Goal: Use online tool/utility: Utilize a website feature to perform a specific function

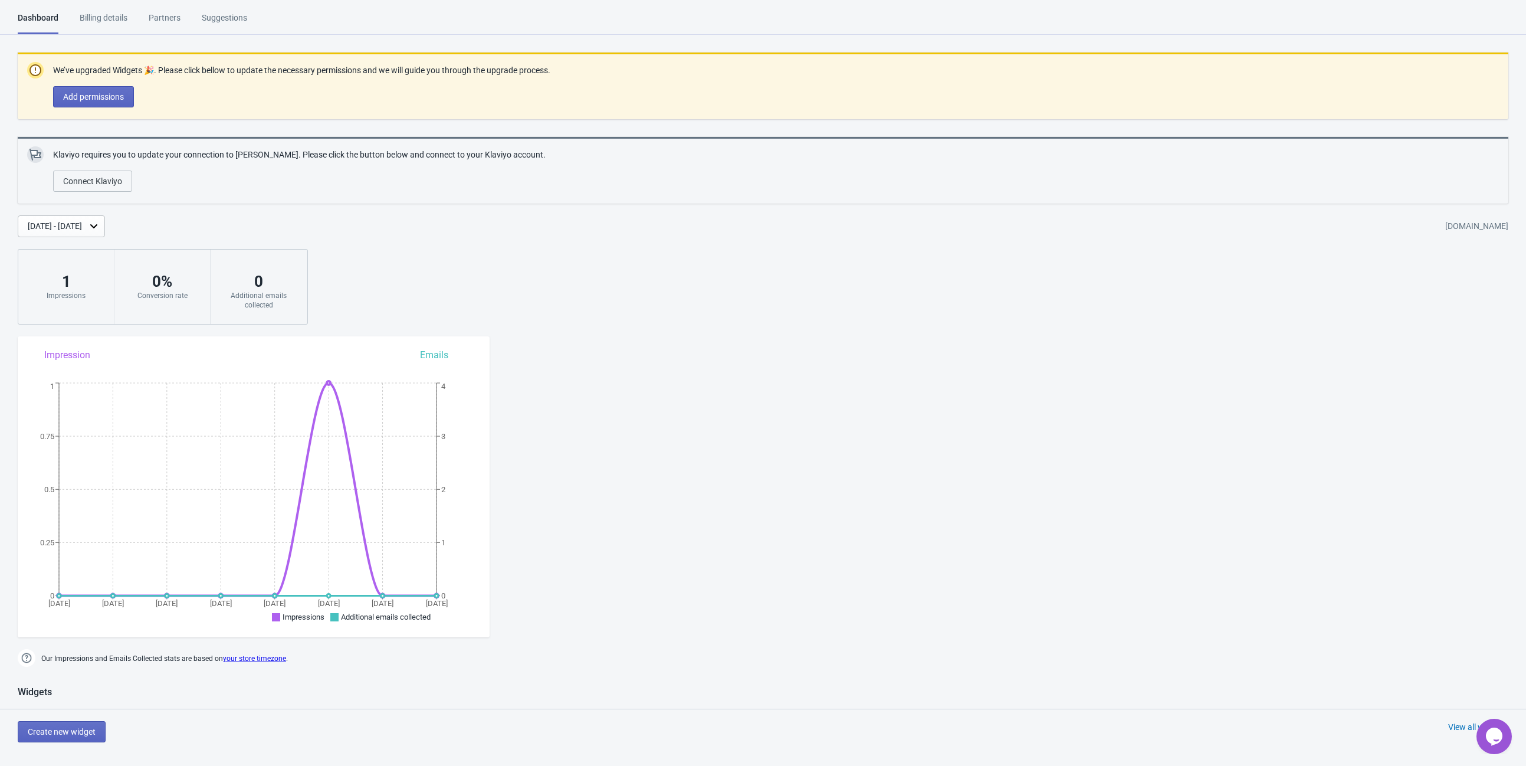
click at [82, 224] on div "[DATE] - [DATE]" at bounding box center [55, 226] width 54 height 12
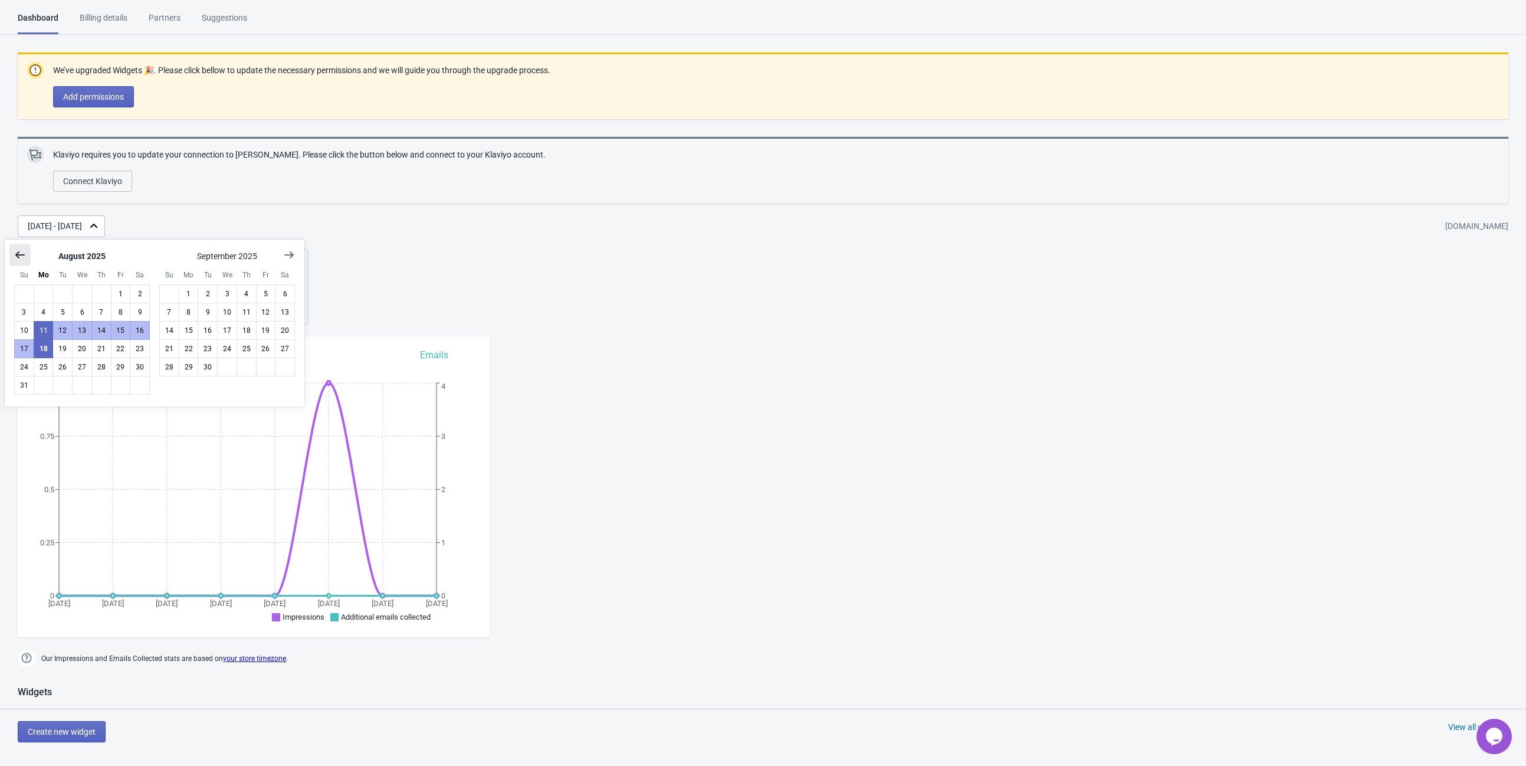
click at [19, 251] on icon "Show previous month, July 2025" at bounding box center [20, 255] width 12 height 12
click at [19, 251] on icon "Show previous month, May 2025" at bounding box center [20, 255] width 12 height 12
click at [19, 251] on icon "Show previous month, April 2025" at bounding box center [20, 255] width 12 height 12
click at [19, 251] on icon "Show previous month, March 2025" at bounding box center [20, 255] width 12 height 12
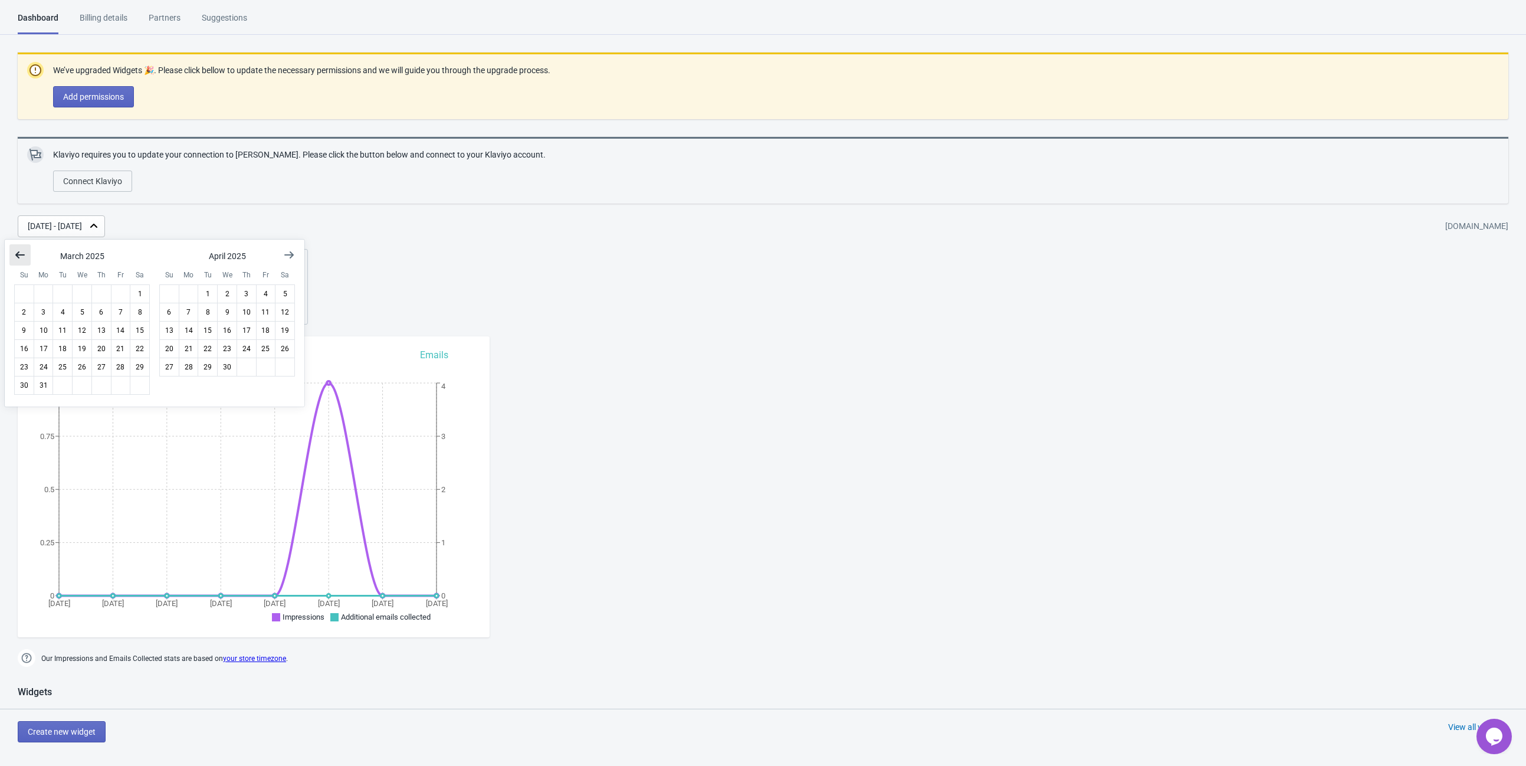
click at [19, 251] on icon "Show previous month, February 2025" at bounding box center [20, 255] width 12 height 12
click at [120, 314] on button "7" at bounding box center [121, 312] width 20 height 19
click at [116, 327] on button "14" at bounding box center [121, 330] width 20 height 19
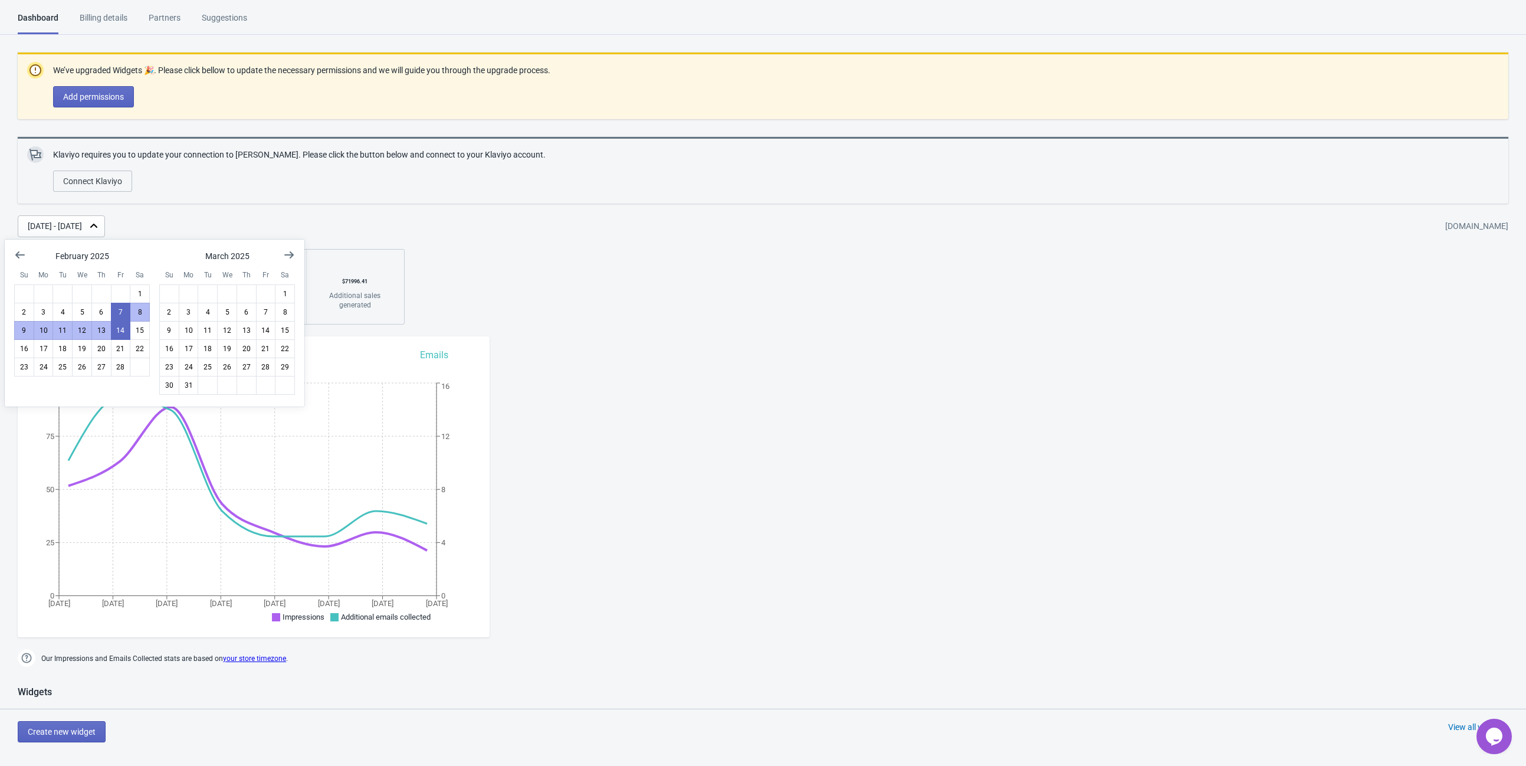
click at [447, 273] on div "We’ve upgraded Widgets 🎉. Please click bellow to update the necessary permissio…" at bounding box center [763, 189] width 1526 height 272
